Goal: Entertainment & Leisure: Consume media (video, audio)

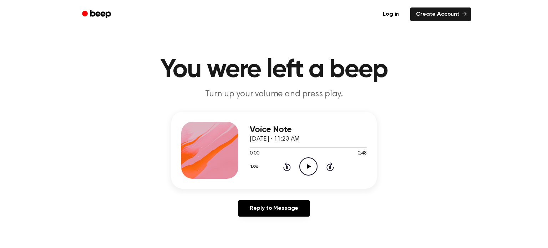
click at [308, 169] on icon "Play Audio" at bounding box center [308, 166] width 18 height 18
click at [287, 147] on div at bounding box center [298, 147] width 96 height 1
click at [308, 168] on icon at bounding box center [309, 166] width 4 height 5
click at [308, 167] on icon at bounding box center [309, 166] width 4 height 5
click at [310, 165] on icon "Pause Audio" at bounding box center [308, 166] width 18 height 18
